Goal: Task Accomplishment & Management: Manage account settings

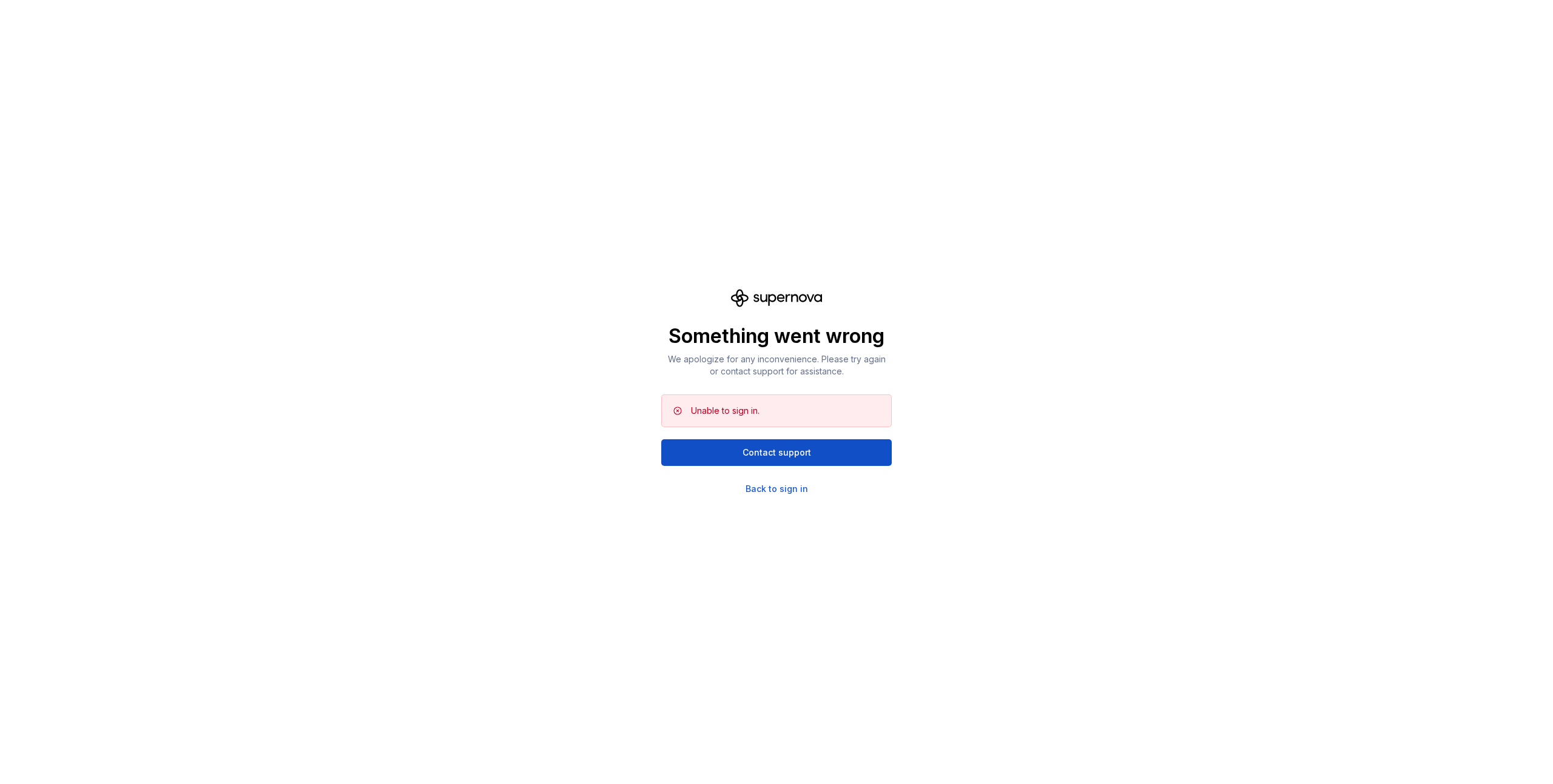
drag, startPoint x: 848, startPoint y: 458, endPoint x: 816, endPoint y: 494, distance: 48.2
click at [822, 495] on div "Something went wrong We apologize for any inconvenience. Please try again or co…" at bounding box center [776, 392] width 1553 height 784
click at [790, 485] on div "Back to sign in" at bounding box center [776, 489] width 62 height 12
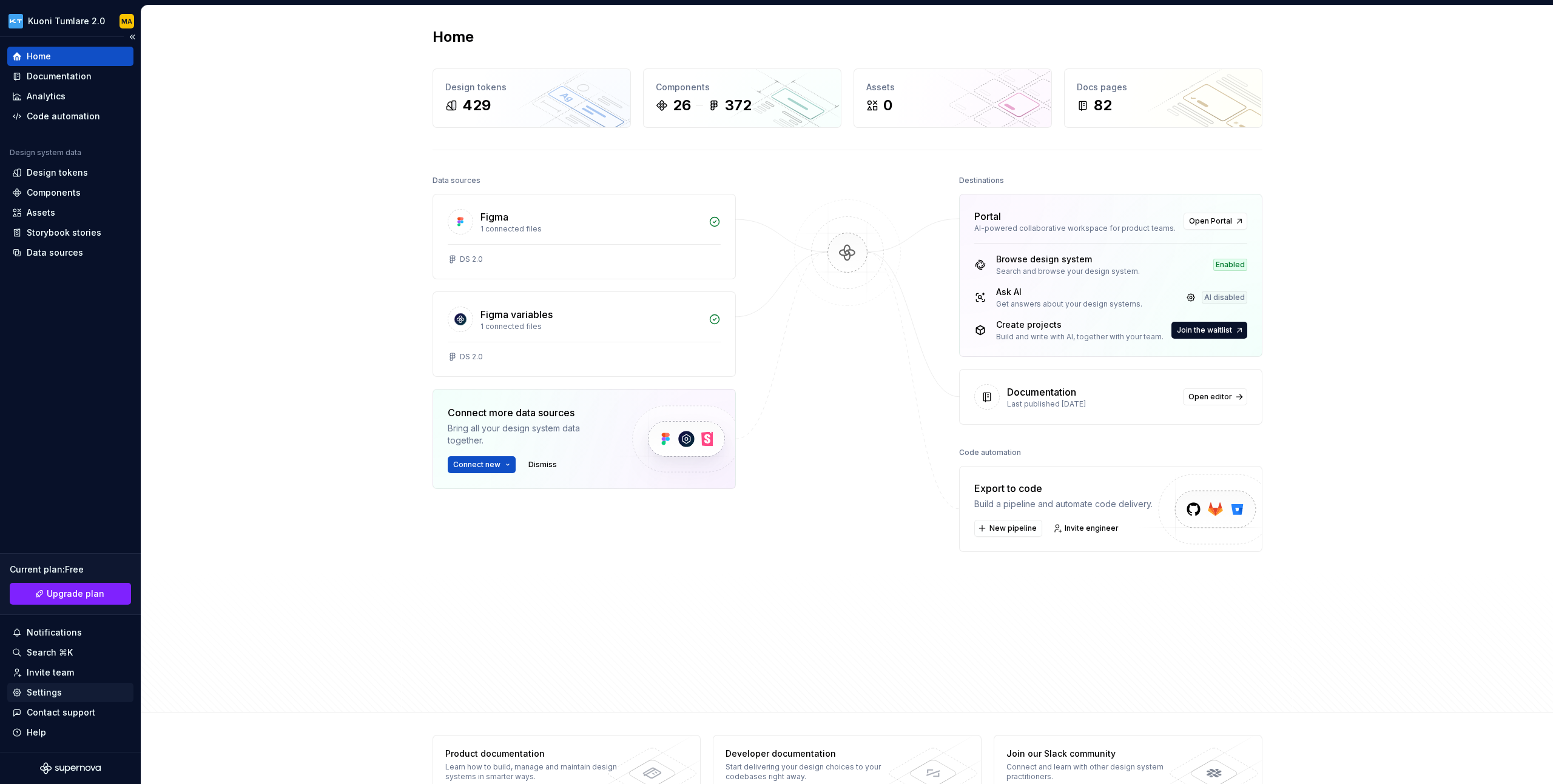
click at [77, 691] on div "Settings" at bounding box center [70, 693] width 116 height 12
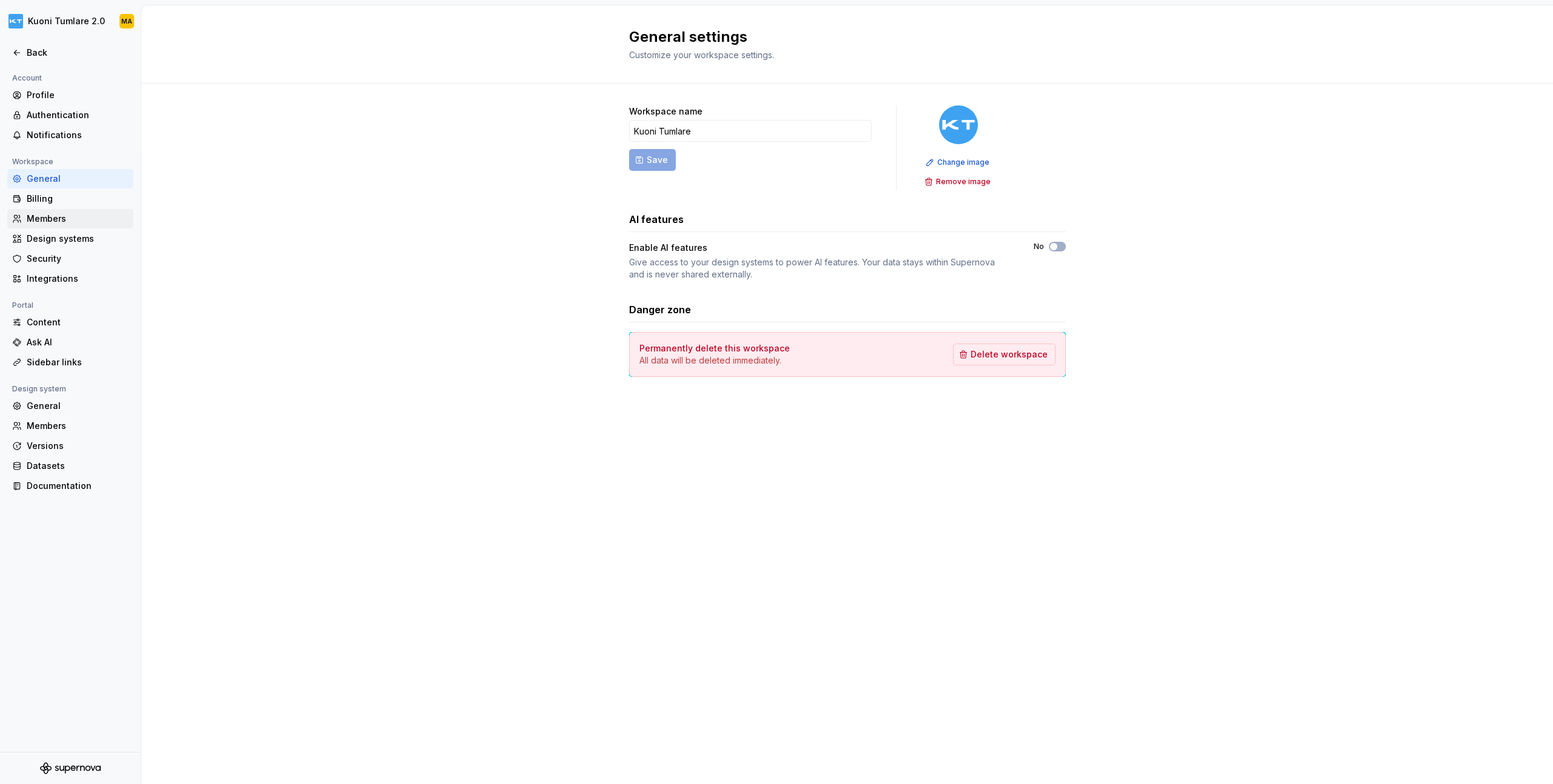
click at [76, 213] on div "Members" at bounding box center [77, 219] width 102 height 12
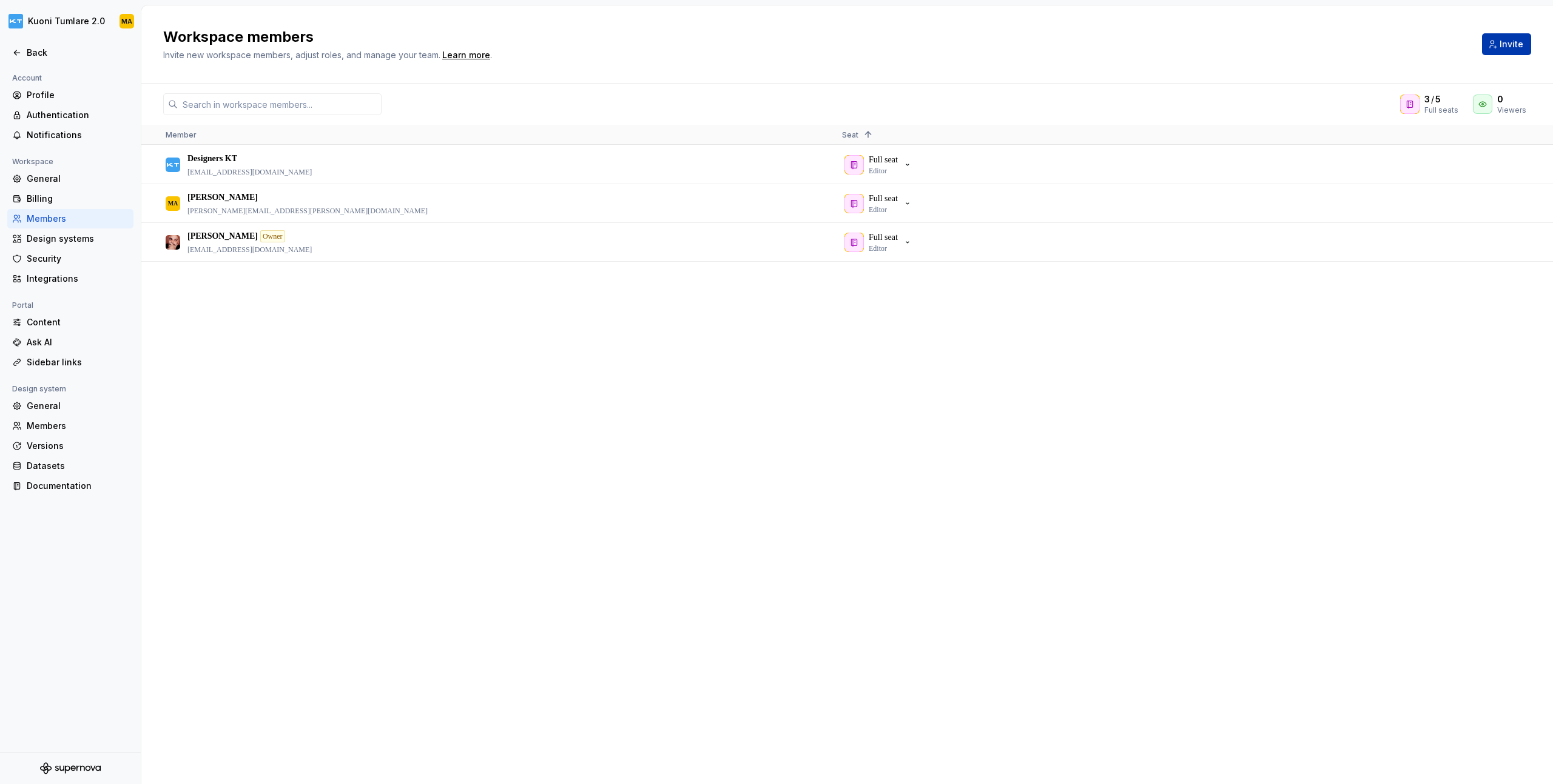
click at [1495, 48] on button "Invite" at bounding box center [1506, 44] width 49 height 22
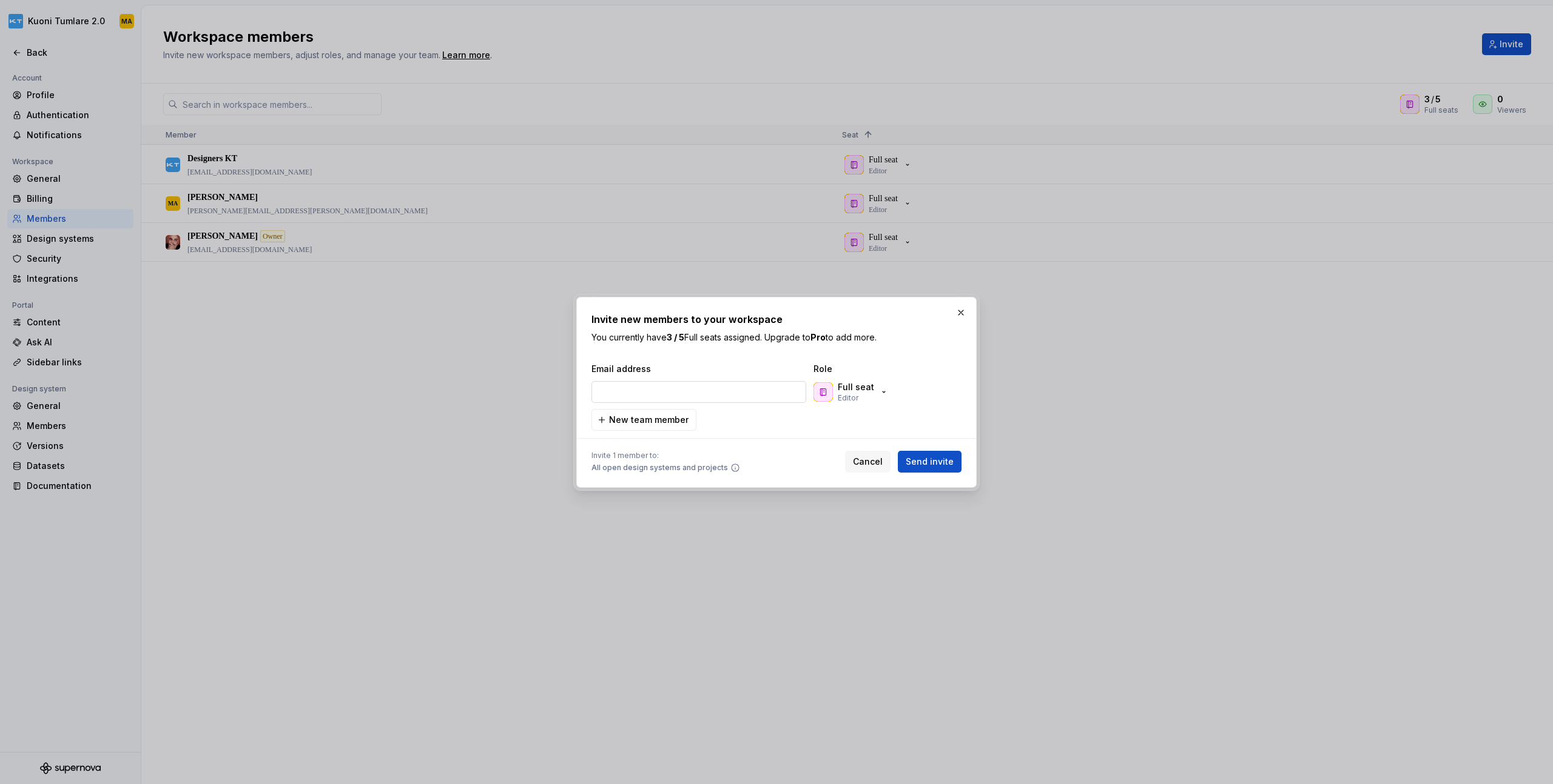
click at [635, 398] on input "email" at bounding box center [698, 392] width 215 height 22
click at [700, 385] on input "email" at bounding box center [698, 392] width 215 height 22
paste input "[PERSON_NAME][EMAIL_ADDRESS][DOMAIN_NAME]"
type input "[PERSON_NAME][EMAIL_ADDRESS][DOMAIN_NAME]"
click at [953, 465] on span "Send invite" at bounding box center [929, 462] width 48 height 12
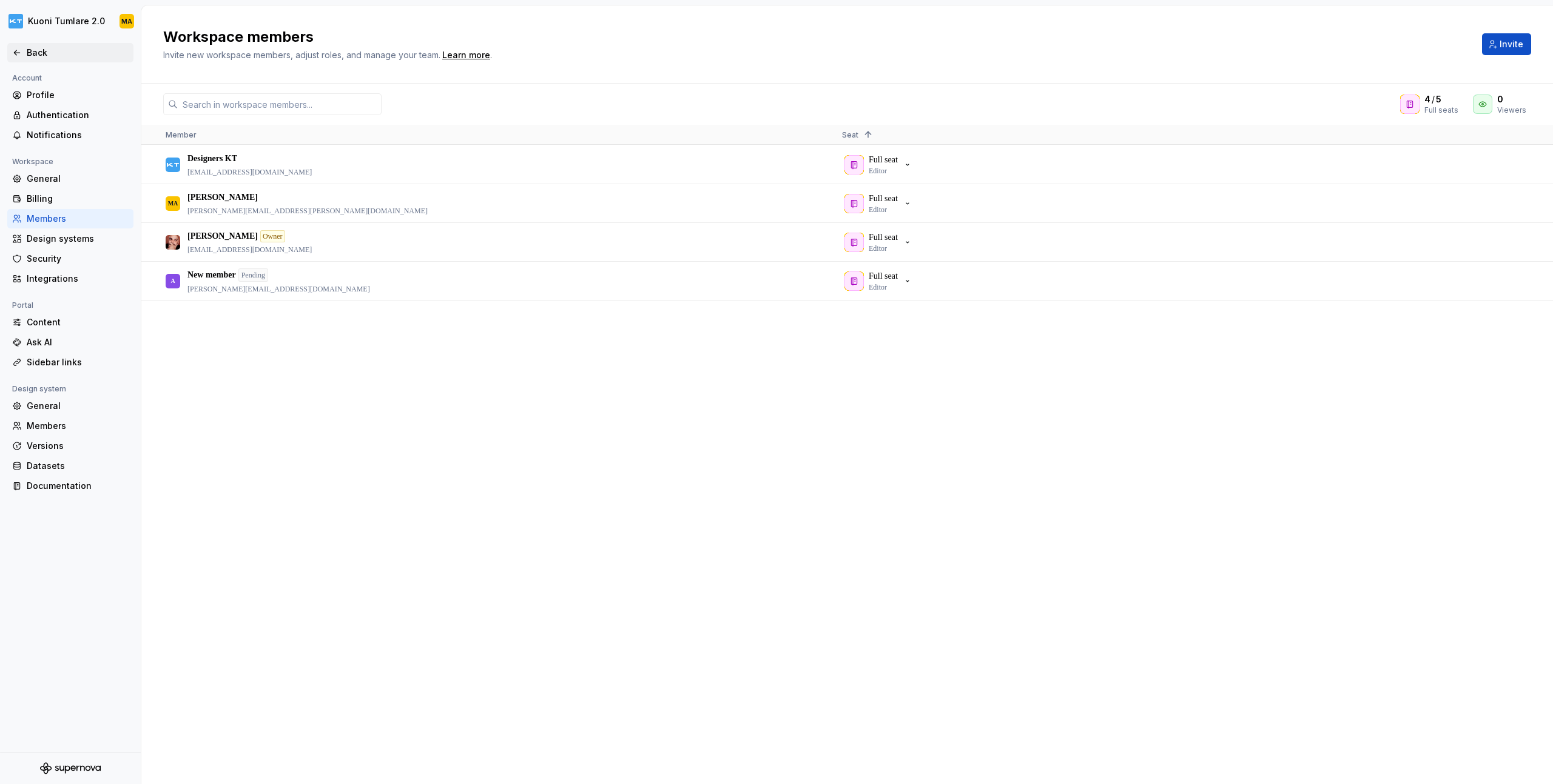
click at [105, 59] on div "Back" at bounding box center [71, 53] width 126 height 20
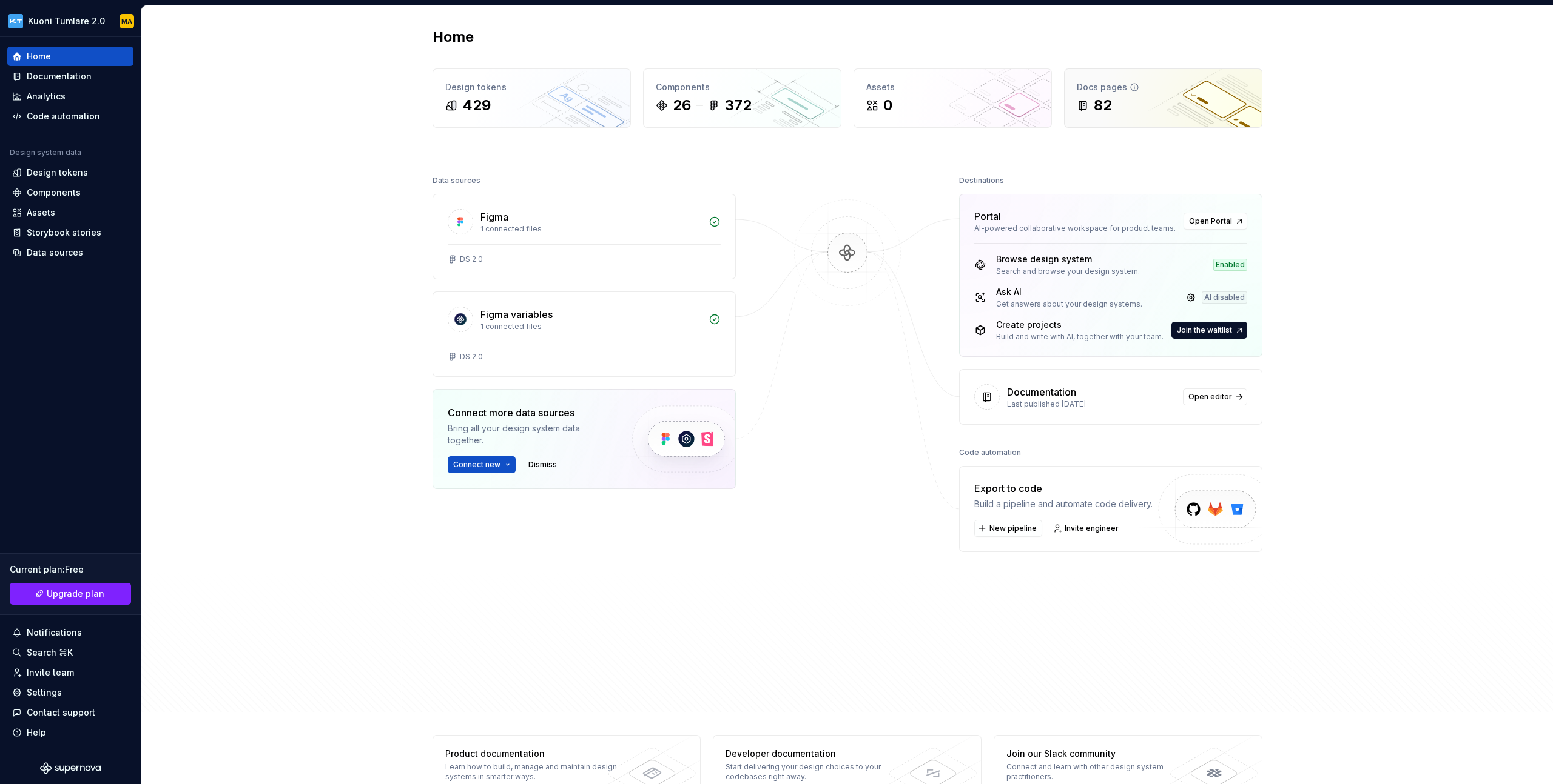
click at [1138, 99] on div "82" at bounding box center [1163, 105] width 173 height 20
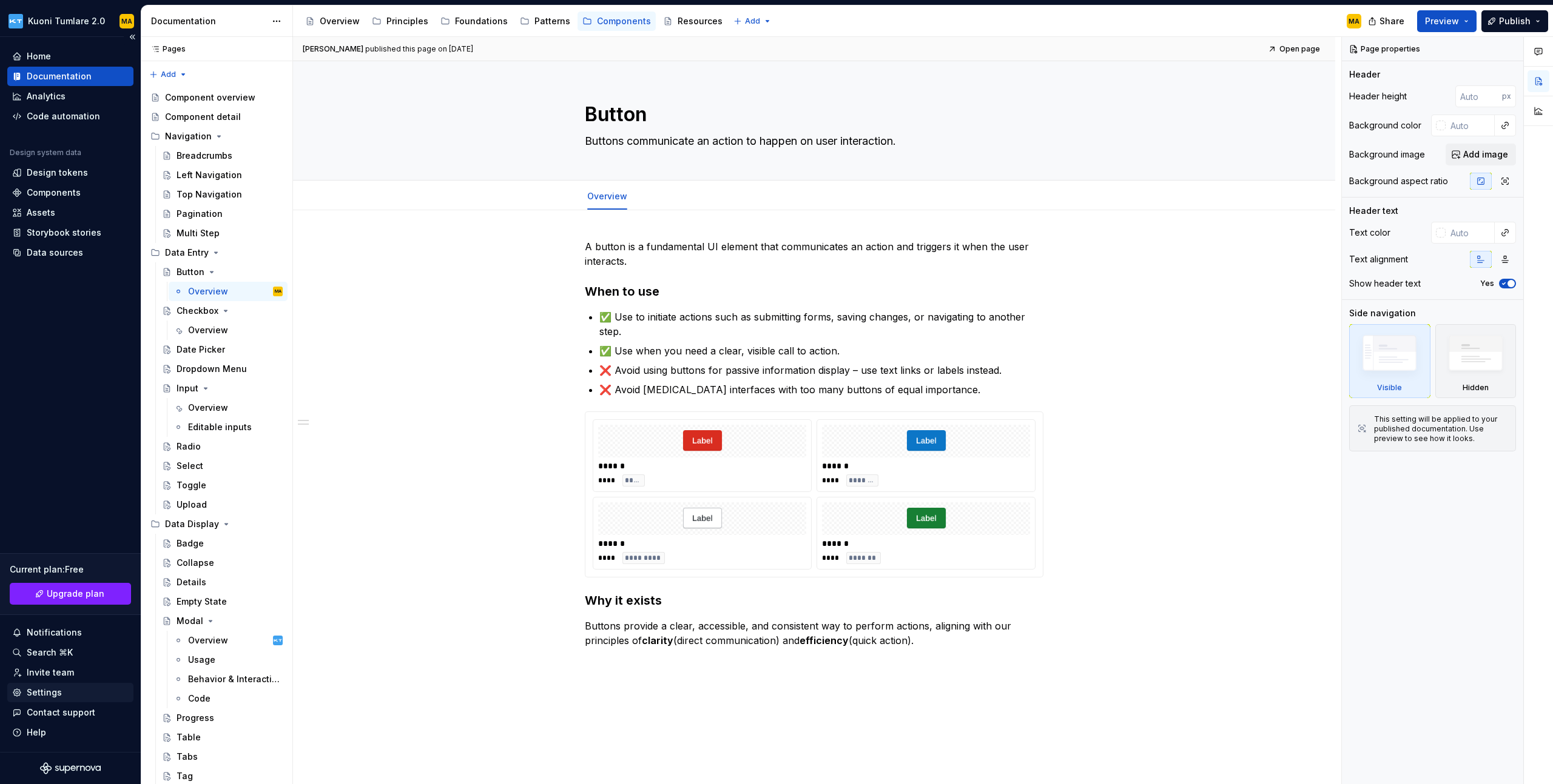
click at [82, 698] on div "Settings" at bounding box center [70, 693] width 116 height 12
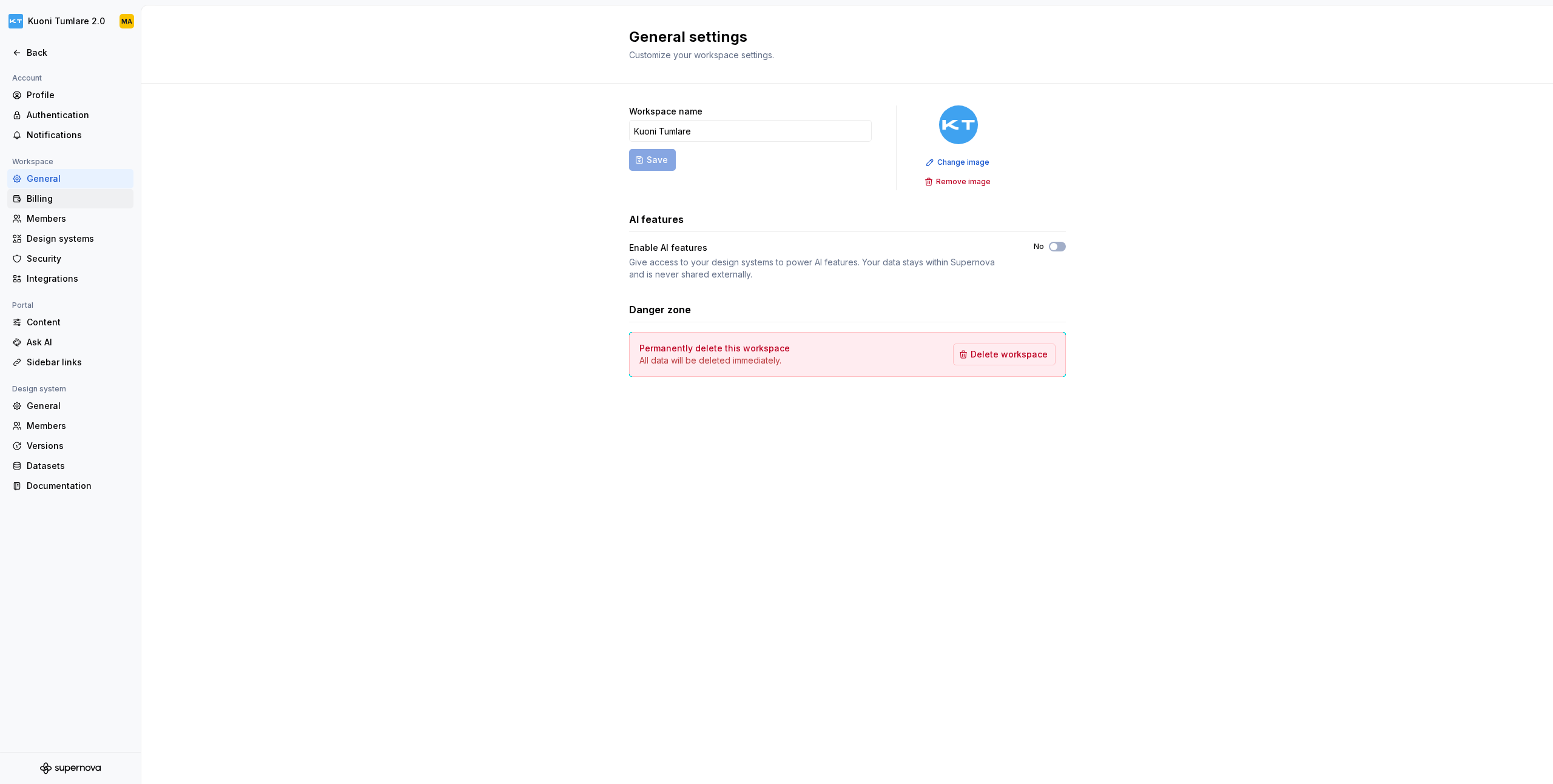
click at [60, 196] on div "Billing" at bounding box center [77, 199] width 102 height 12
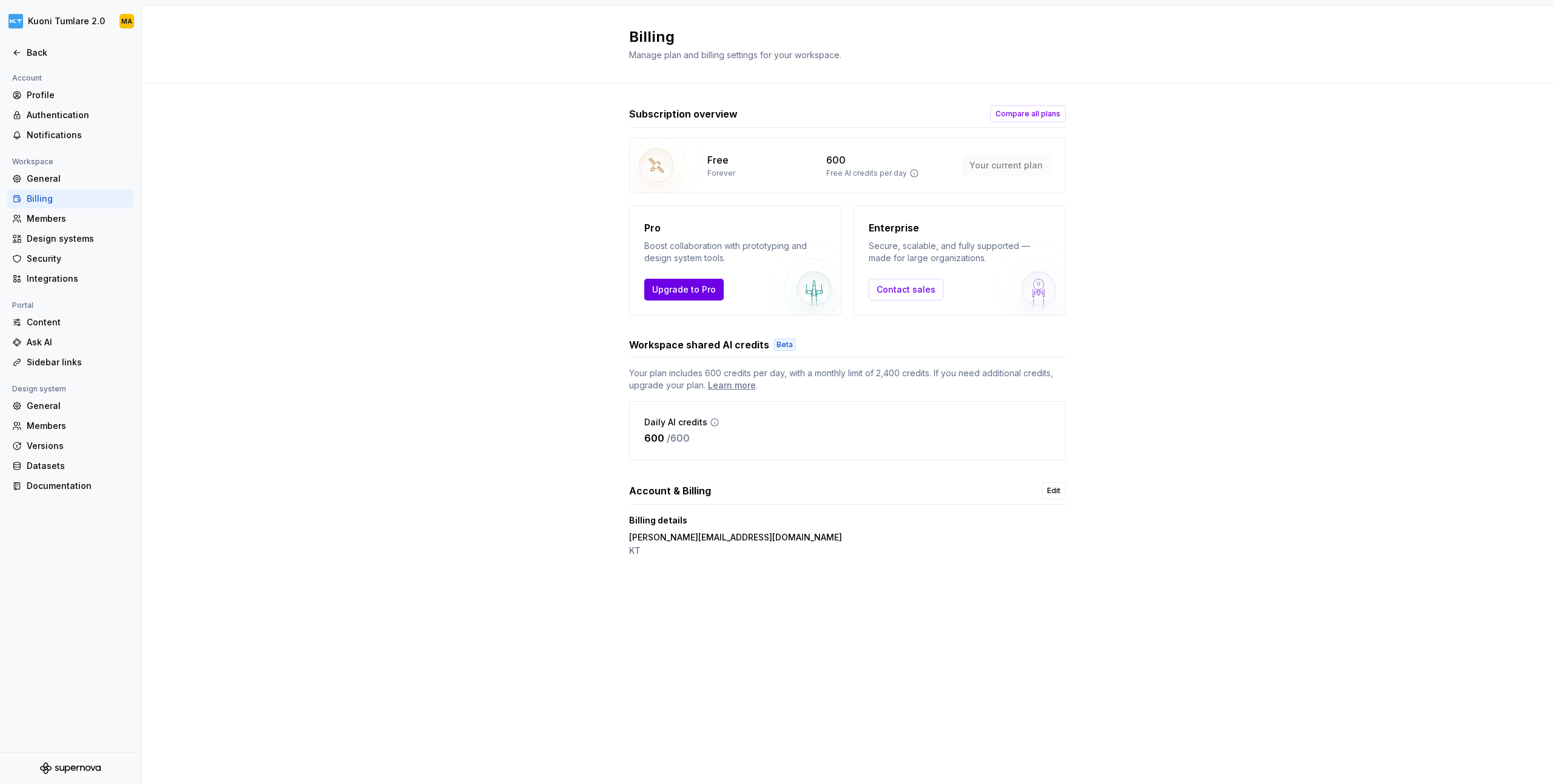
click at [690, 290] on span "Upgrade to Pro" at bounding box center [684, 290] width 64 height 12
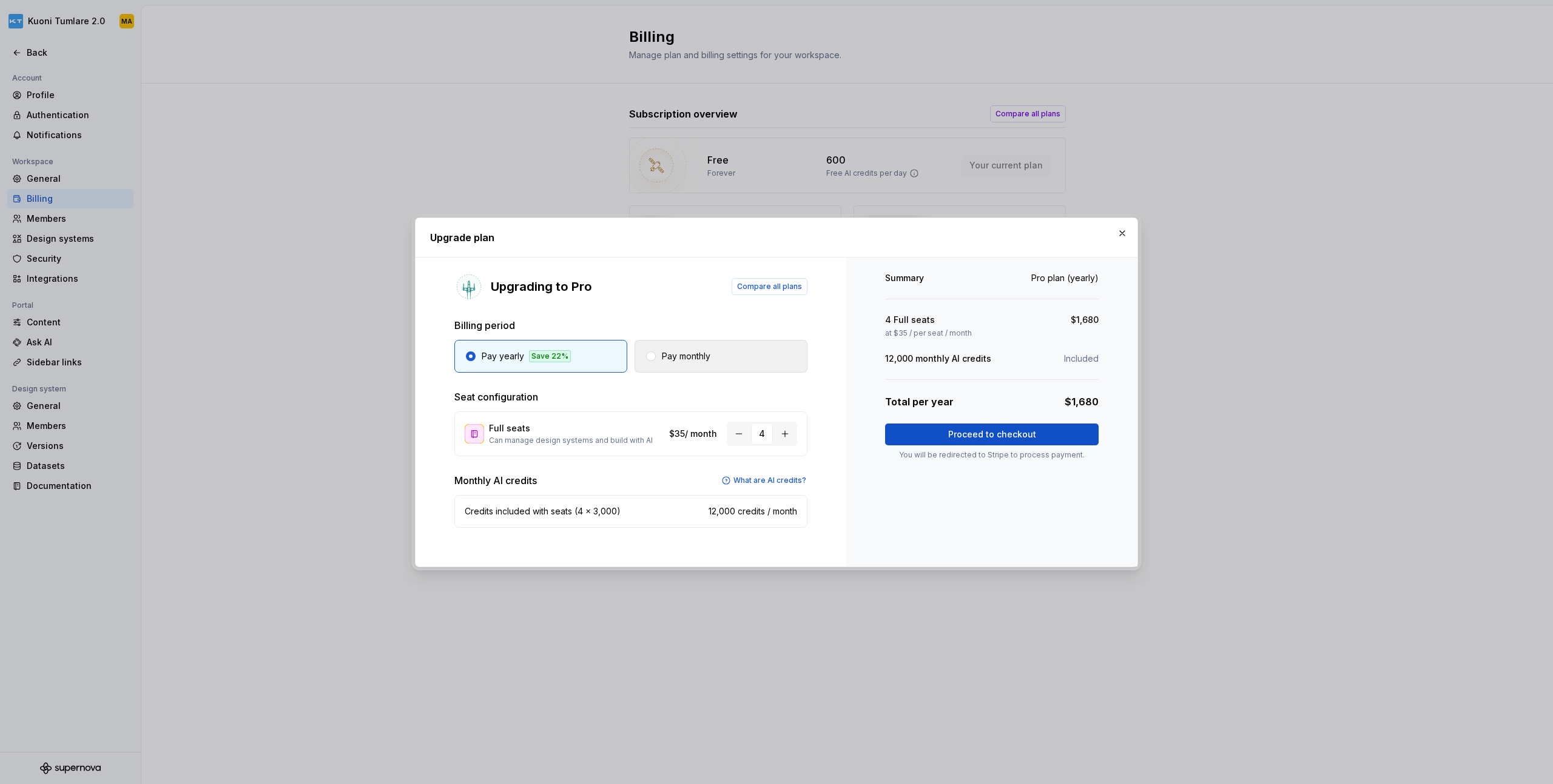
drag, startPoint x: 762, startPoint y: 353, endPoint x: 772, endPoint y: 355, distance: 10.2
click at [762, 353] on button "Pay monthly" at bounding box center [721, 356] width 173 height 33
drag, startPoint x: 1023, startPoint y: 333, endPoint x: 891, endPoint y: 328, distance: 132.1
click at [891, 328] on div "at $45 / per seat / month" at bounding box center [991, 333] width 213 height 10
click at [968, 339] on div "Summary Pro plan (monthly) 4 Full seats $180 at $45 / per seat / month 12,000 m…" at bounding box center [991, 366] width 213 height 188
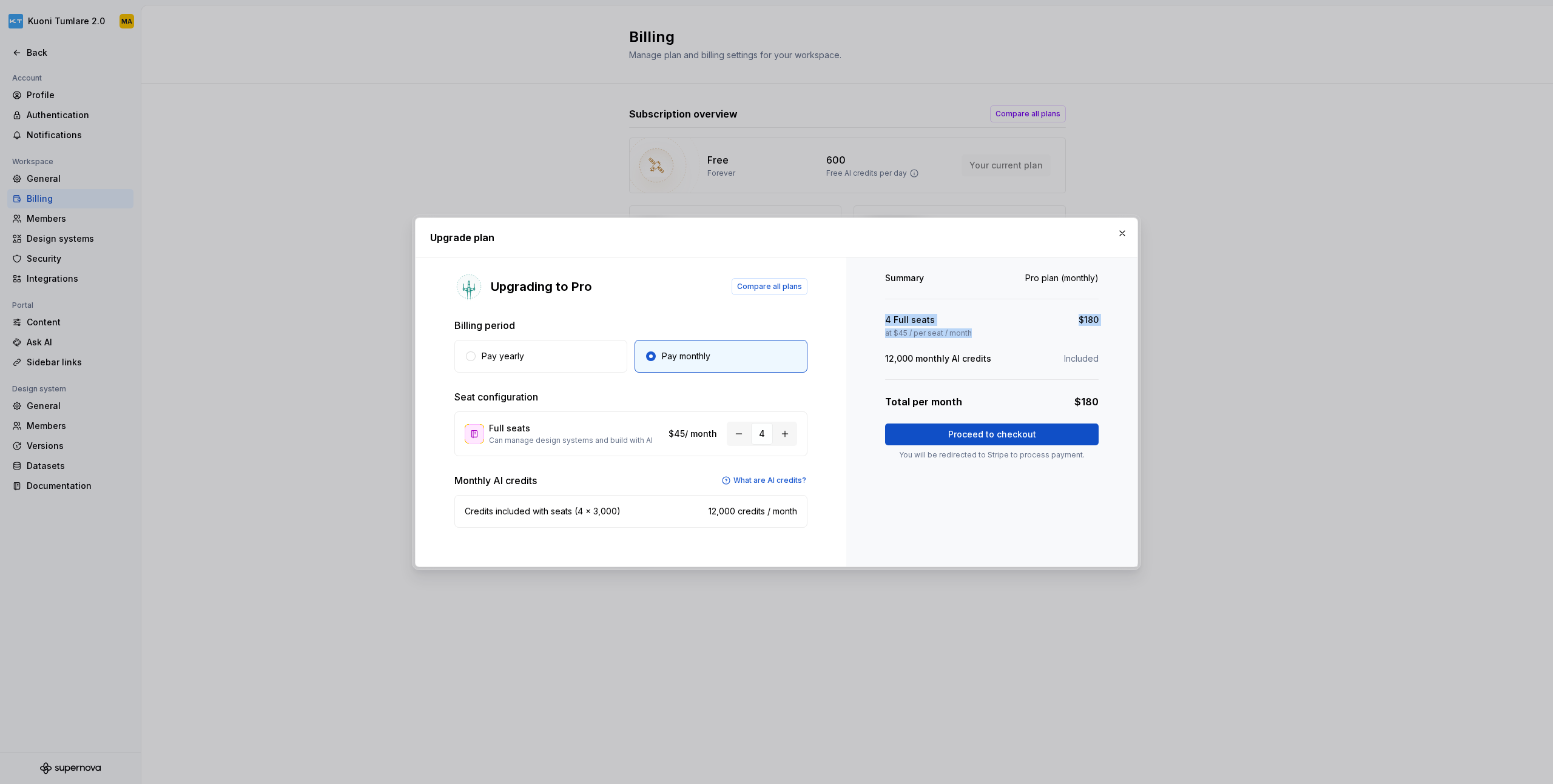
drag, startPoint x: 975, startPoint y: 335, endPoint x: 879, endPoint y: 314, distance: 98.3
click at [879, 314] on div "Summary Pro plan (monthly) 4 Full seats $180 at $45 / per seat / month 12,000 m…" at bounding box center [992, 412] width 291 height 309
click at [941, 328] on div "4 Full seats $180 at $45 / per seat / month" at bounding box center [991, 326] width 213 height 24
drag, startPoint x: 938, startPoint y: 332, endPoint x: 874, endPoint y: 315, distance: 66.2
click at [874, 315] on div "Summary Pro plan (monthly) 4 Full seats $180 at $45 / per seat / month 12,000 m…" at bounding box center [992, 412] width 291 height 309
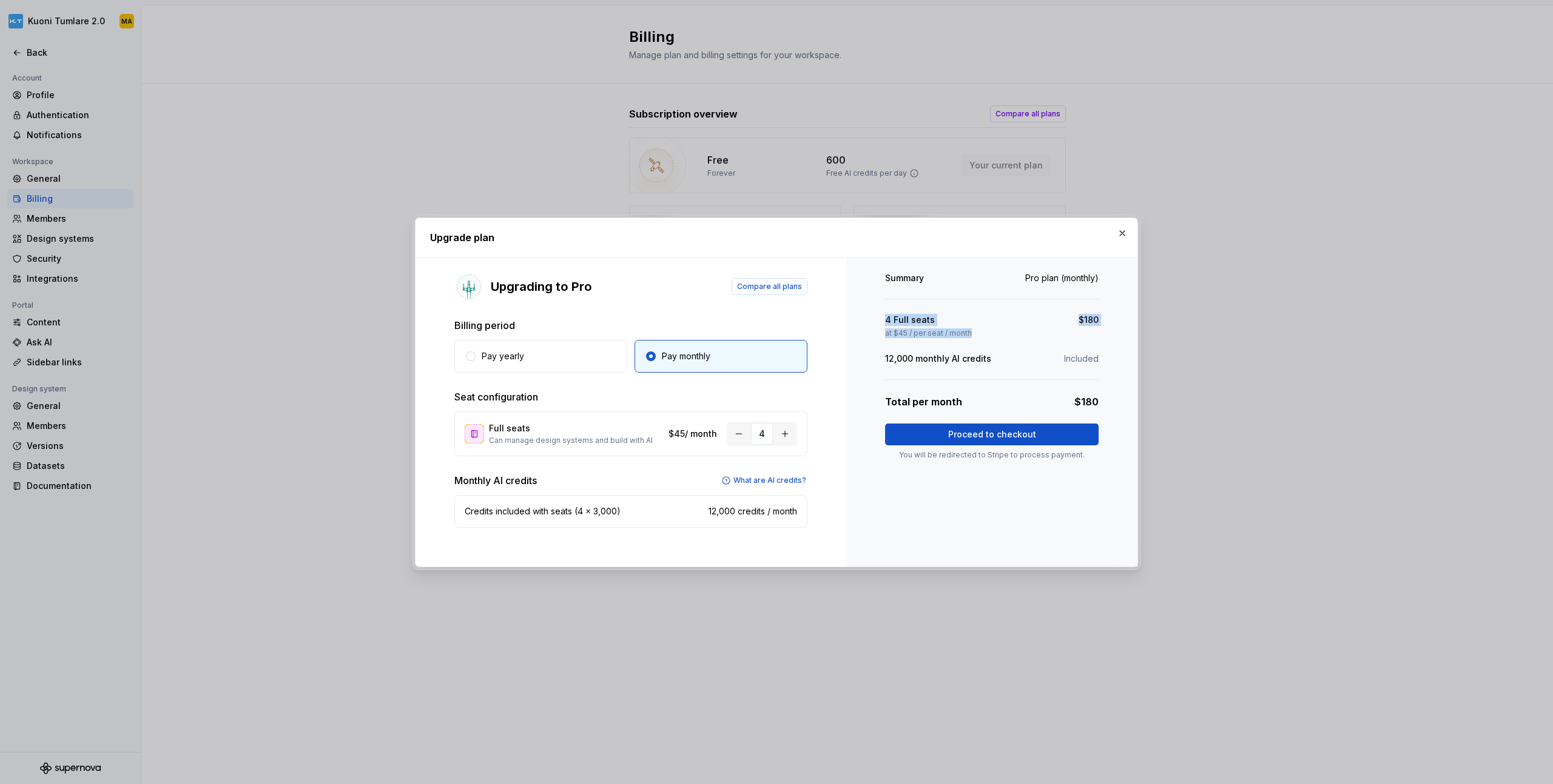
click at [957, 329] on p "at $45 / per seat / month" at bounding box center [928, 333] width 86 height 10
drag, startPoint x: 969, startPoint y: 337, endPoint x: 860, endPoint y: 313, distance: 111.6
click at [860, 313] on div "Summary Pro plan (monthly) 4 Full seats $180 at $45 / per seat / month 12,000 m…" at bounding box center [992, 412] width 291 height 309
click at [962, 332] on p "at $45 / per seat / month" at bounding box center [928, 333] width 86 height 10
drag, startPoint x: 975, startPoint y: 335, endPoint x: 856, endPoint y: 311, distance: 121.4
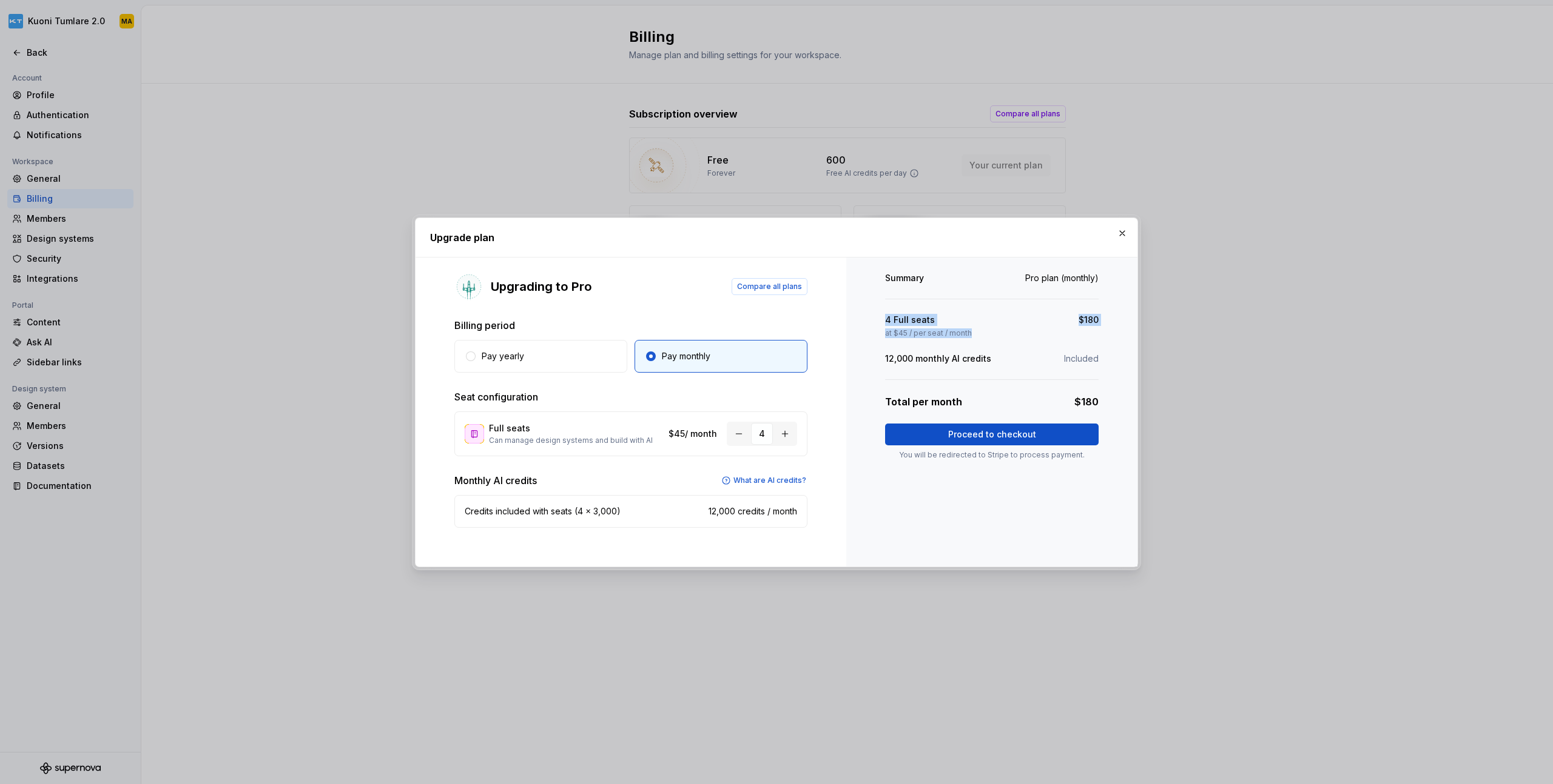
click at [856, 311] on div "Summary Pro plan (monthly) 4 Full seats $180 at $45 / per seat / month 12,000 m…" at bounding box center [992, 412] width 291 height 309
click at [979, 328] on div "at $45 / per seat / month" at bounding box center [991, 333] width 213 height 10
click at [737, 434] on button "button" at bounding box center [738, 434] width 22 height 22
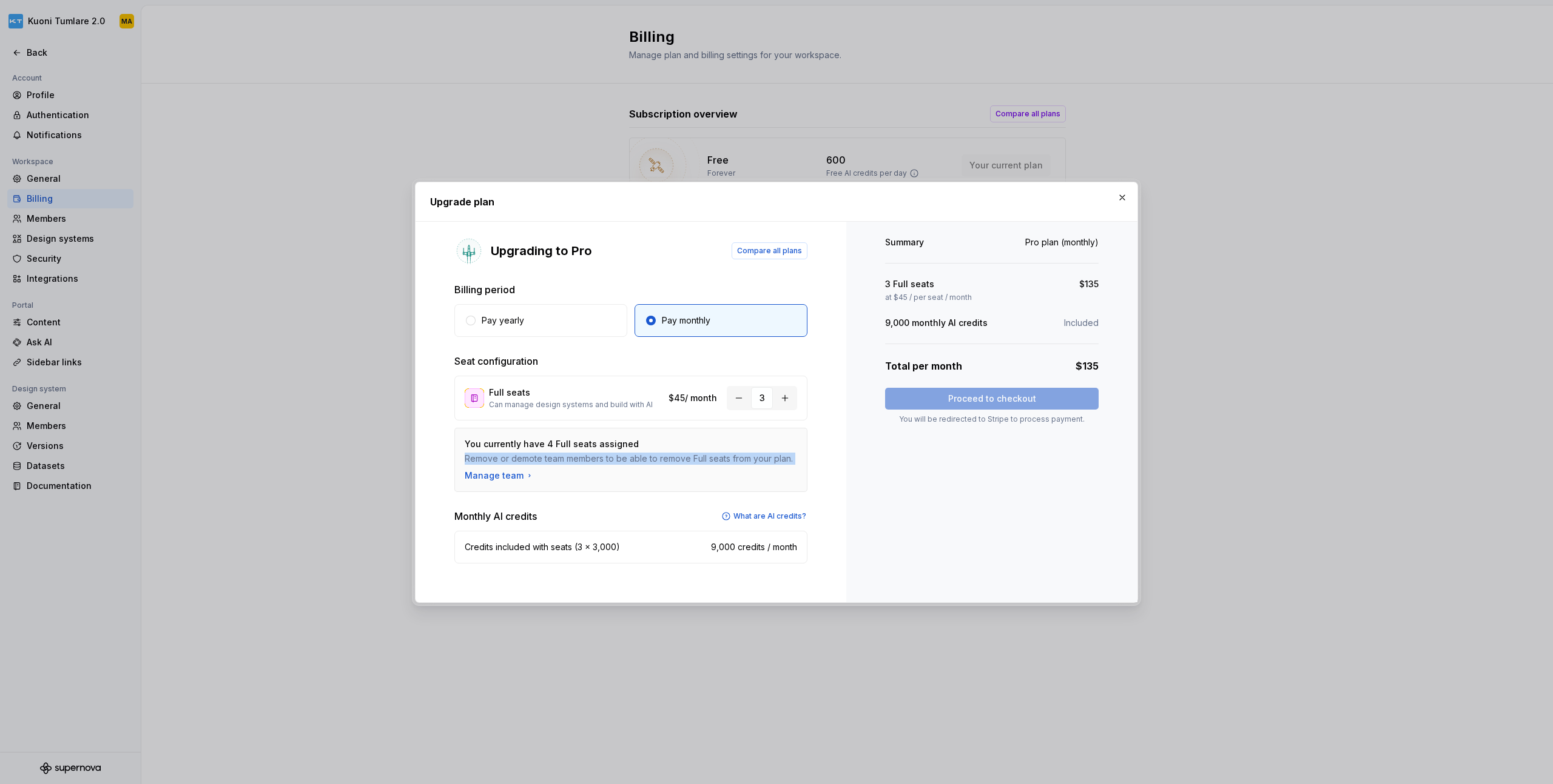
click at [737, 434] on div "You currently have 4 Full seats assigned Remove or demote team members to be ab…" at bounding box center [630, 459] width 353 height 64
click at [743, 404] on button "button" at bounding box center [738, 398] width 22 height 22
click at [1130, 199] on div "Upgrade plan" at bounding box center [776, 202] width 721 height 39
click at [1125, 201] on button "button" at bounding box center [1122, 197] width 17 height 17
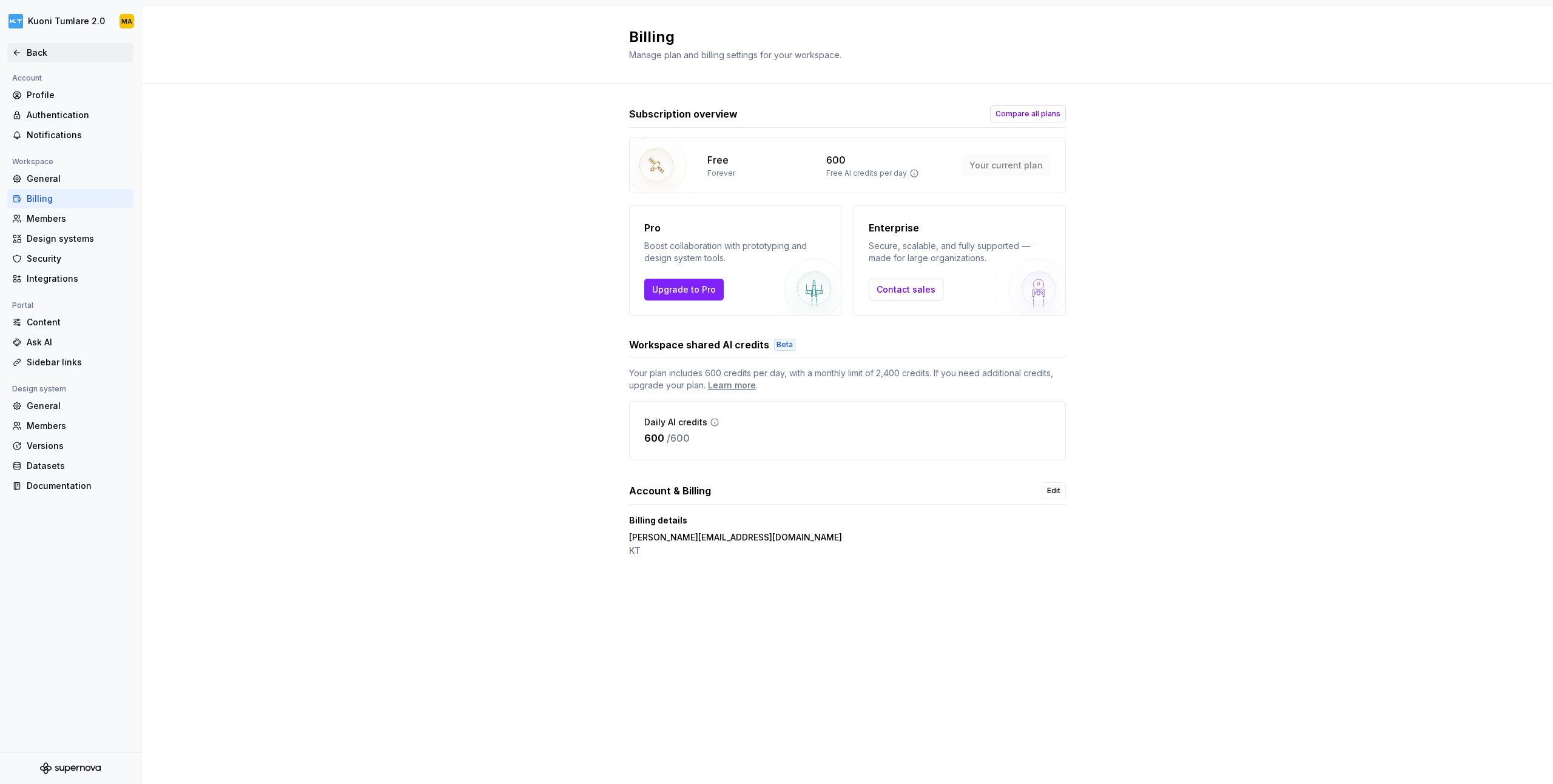
click at [52, 58] on div "Back" at bounding box center [77, 53] width 102 height 12
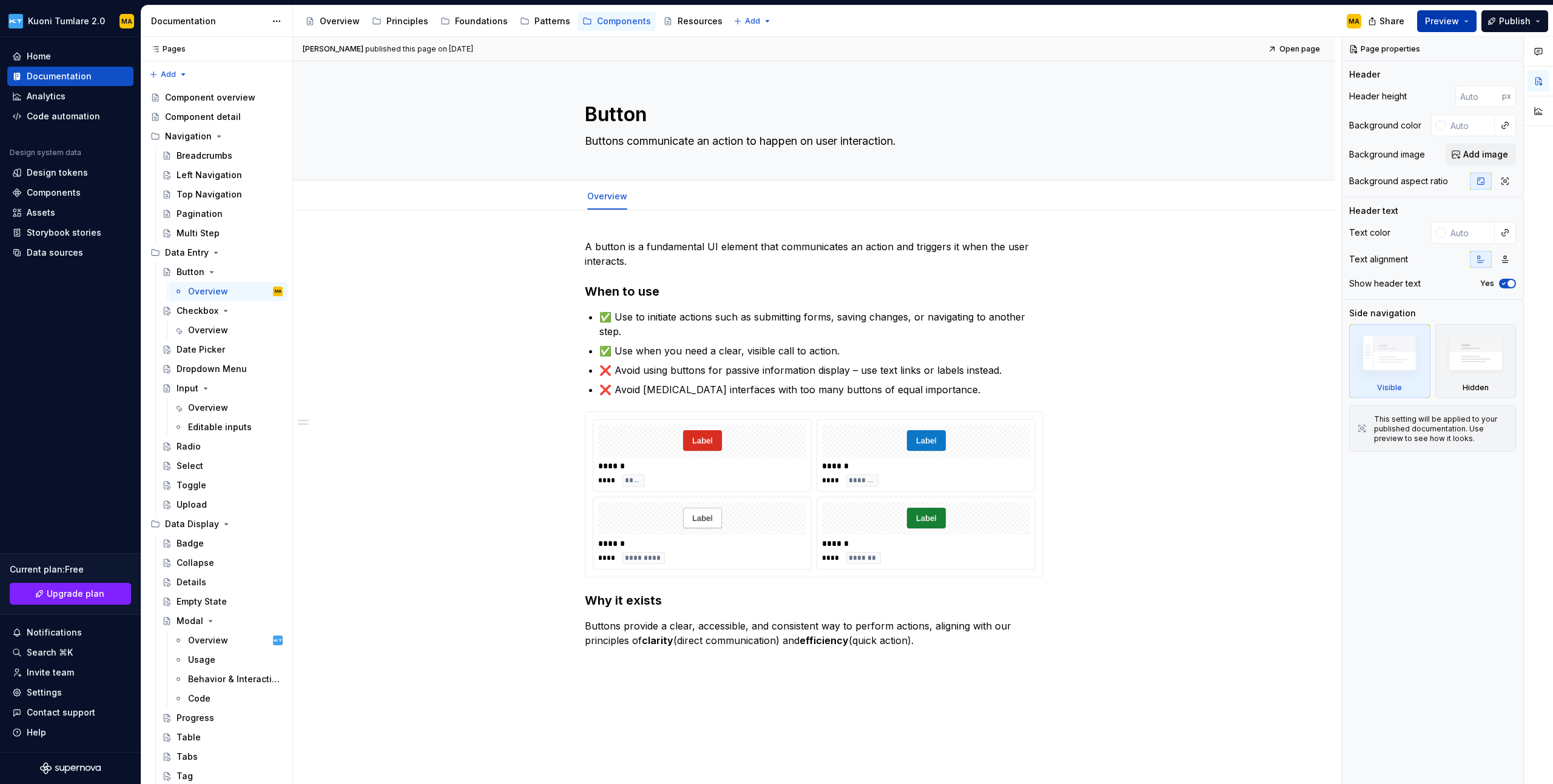
click at [1463, 21] on button "Preview" at bounding box center [1446, 21] width 59 height 22
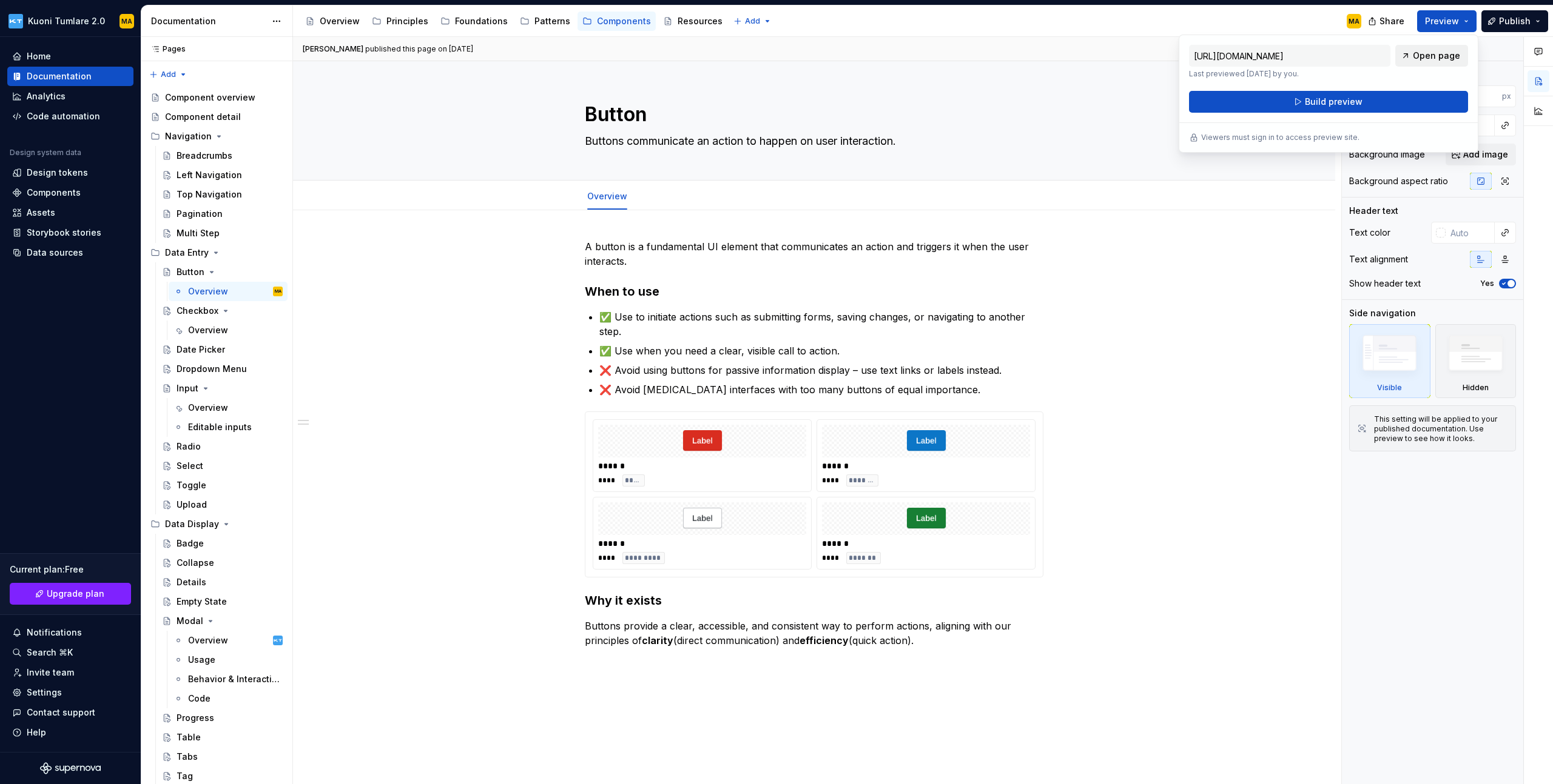
click at [1430, 58] on span "Open page" at bounding box center [1436, 56] width 47 height 12
click at [224, 179] on div "Left Navigation" at bounding box center [209, 175] width 65 height 12
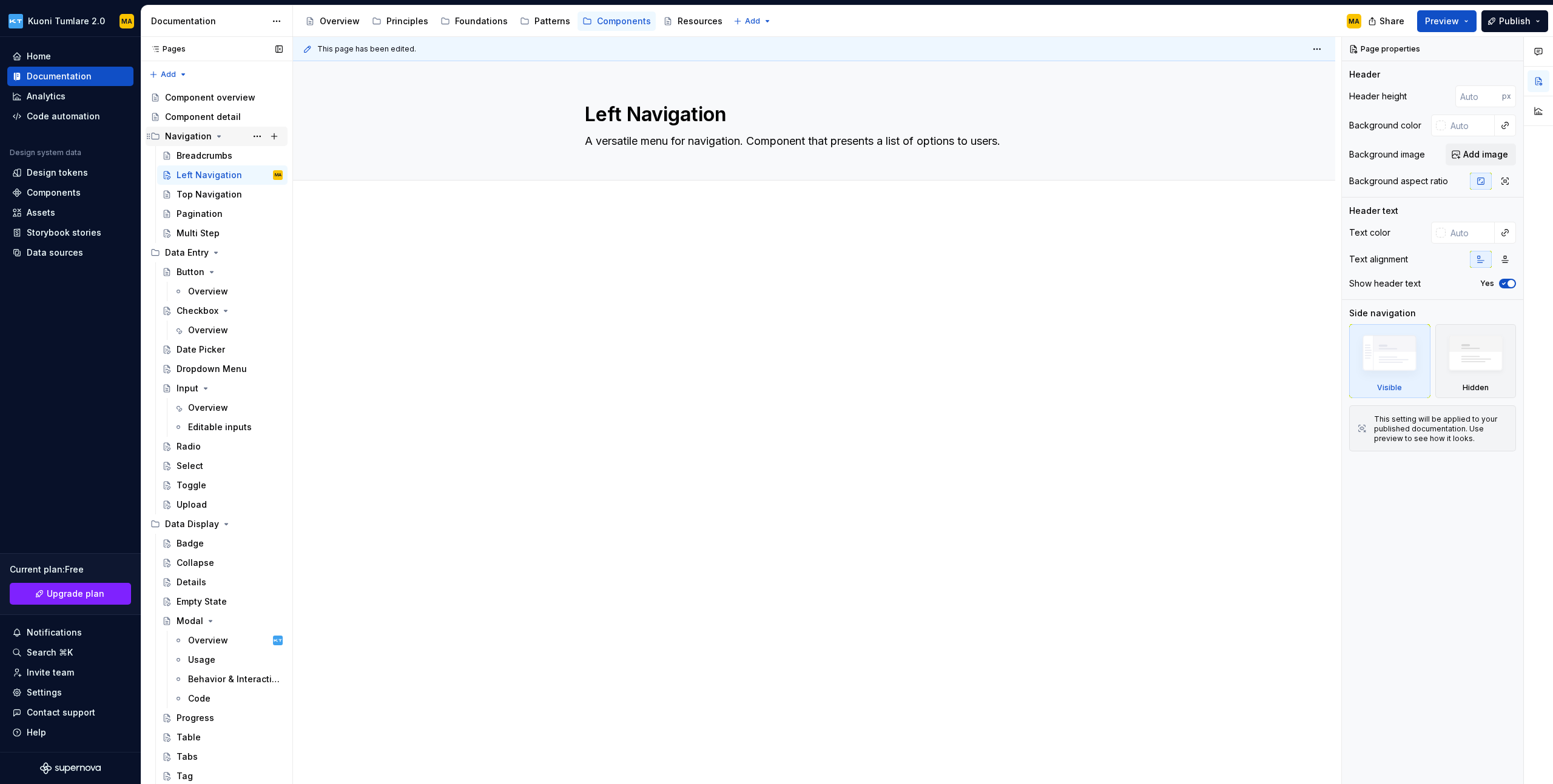
click at [232, 143] on div "Navigation" at bounding box center [223, 136] width 118 height 17
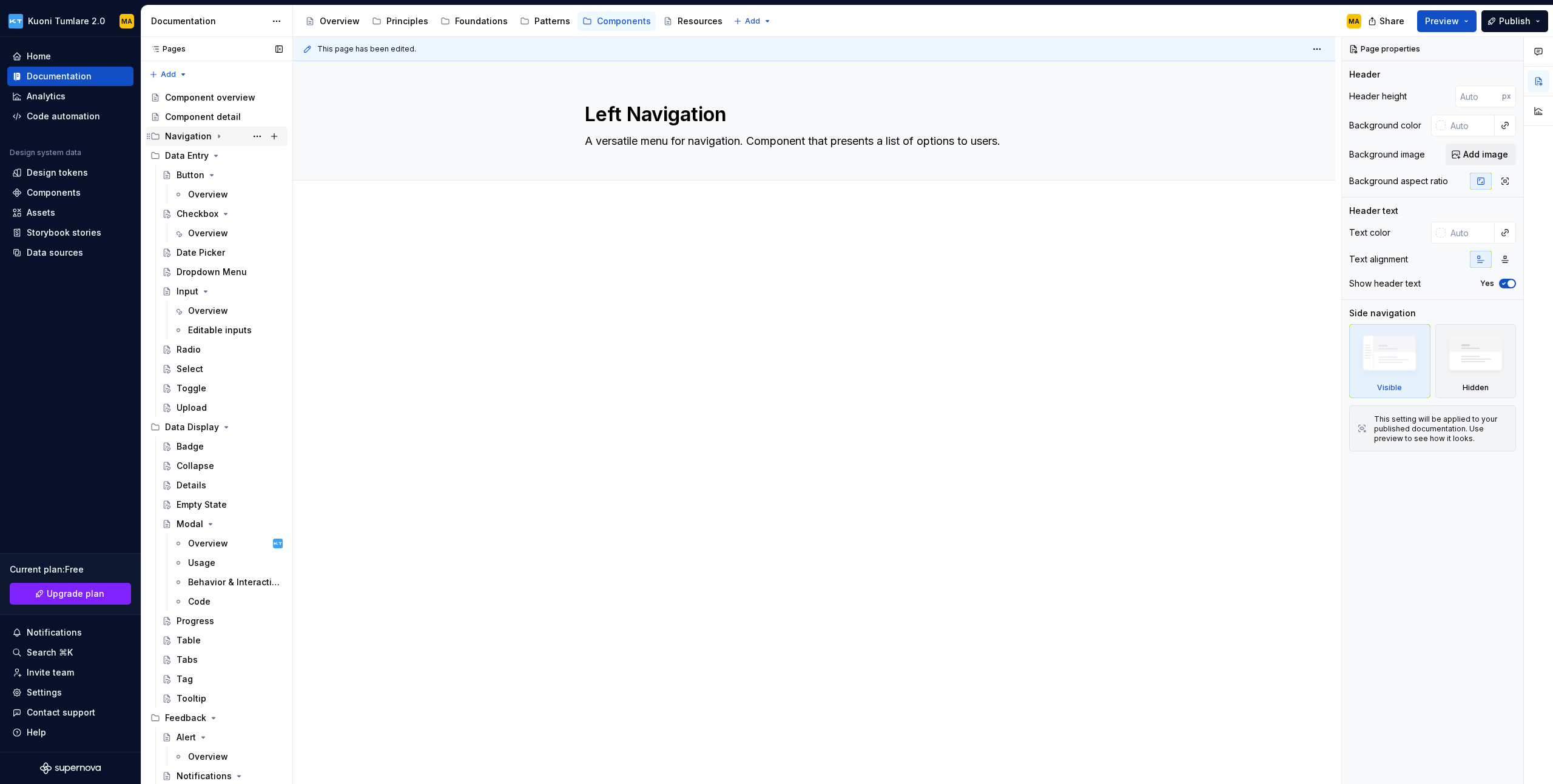
click at [235, 137] on div "Navigation" at bounding box center [223, 136] width 118 height 17
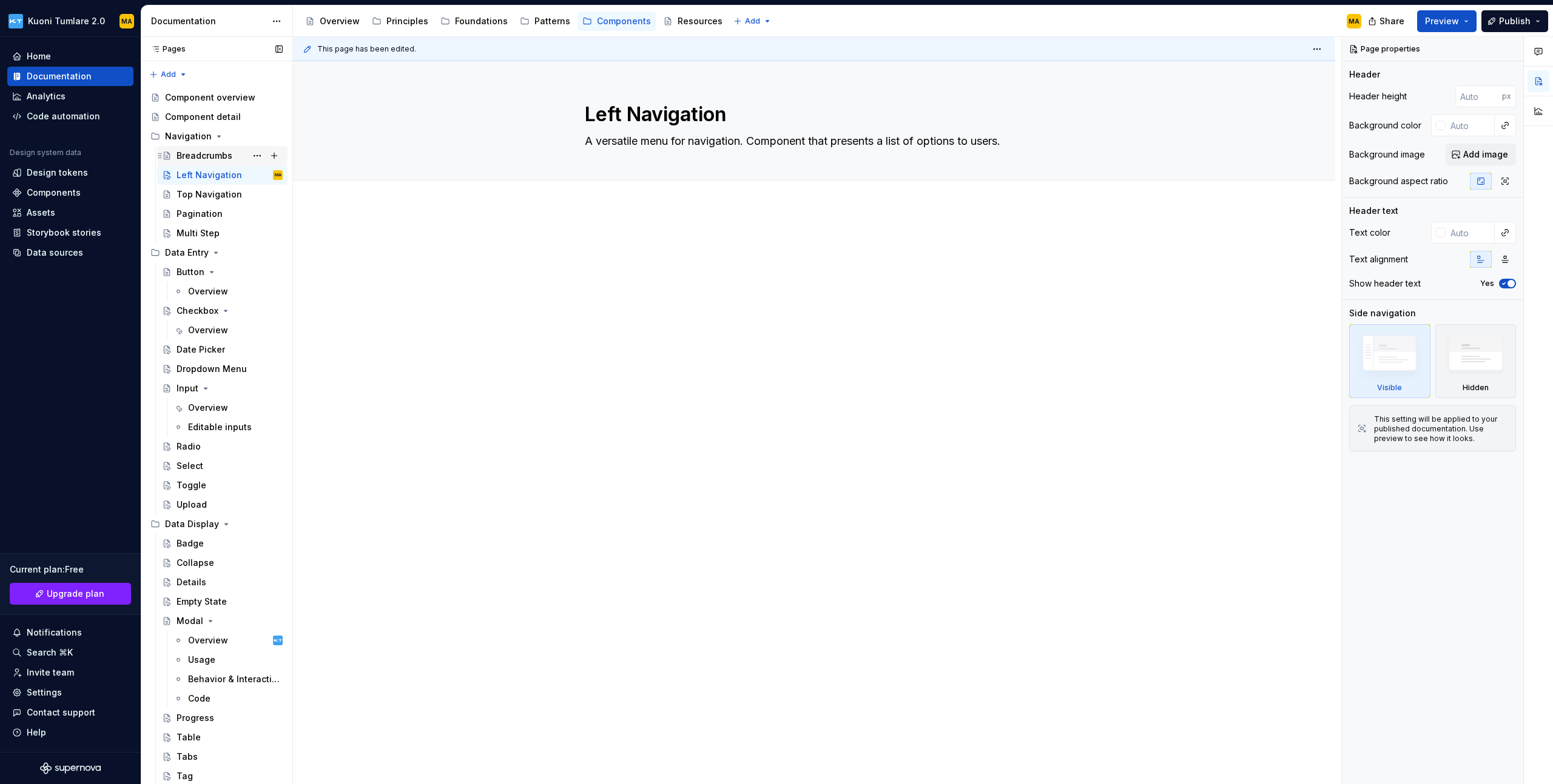
click at [235, 149] on div "Breadcrumbs" at bounding box center [230, 155] width 106 height 17
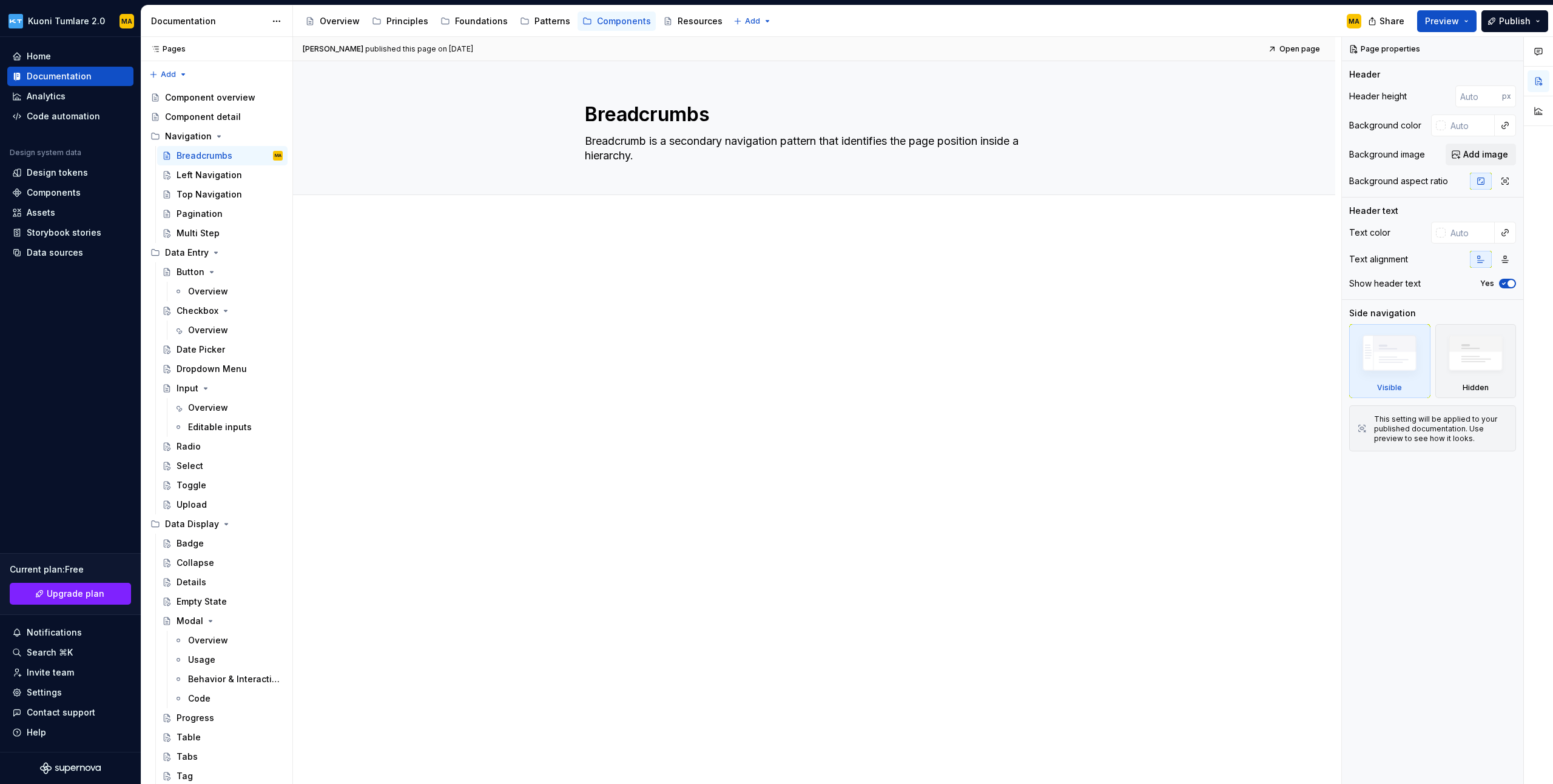
type textarea "*"
